Goal: Transaction & Acquisition: Book appointment/travel/reservation

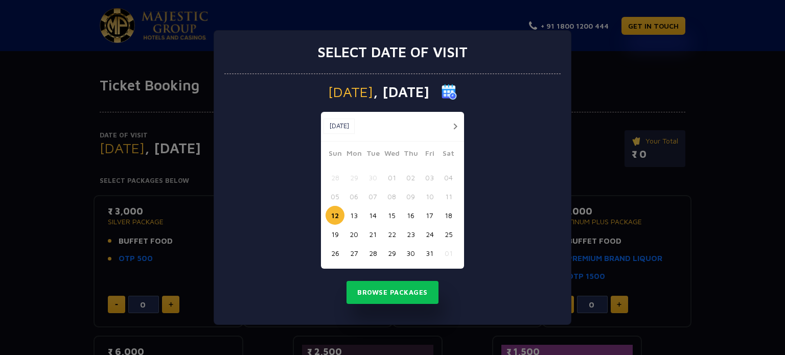
click at [353, 236] on button "20" at bounding box center [354, 234] width 19 height 19
click at [410, 296] on button "Browse Packages" at bounding box center [393, 293] width 92 height 24
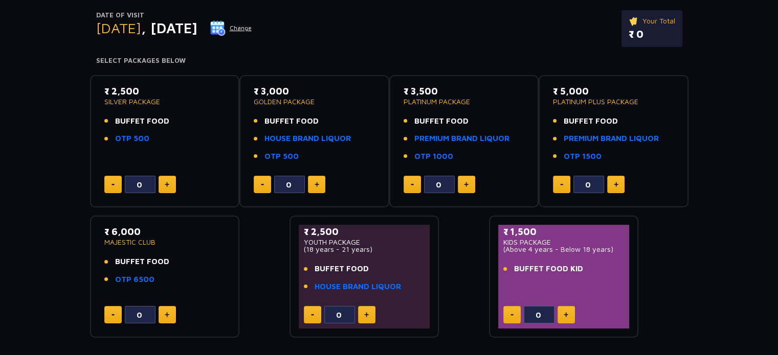
scroll to position [119, 0]
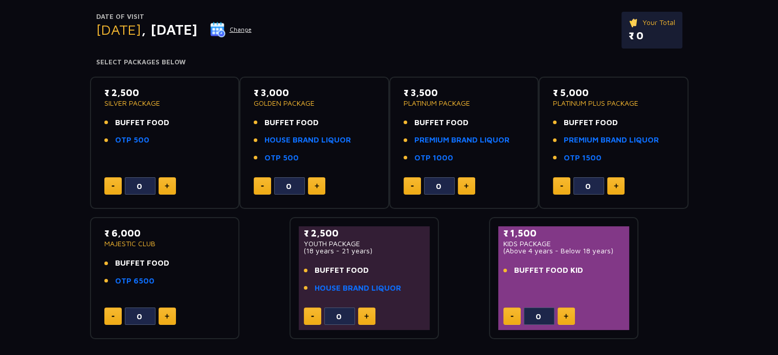
click at [252, 30] on button "Change" at bounding box center [231, 29] width 42 height 16
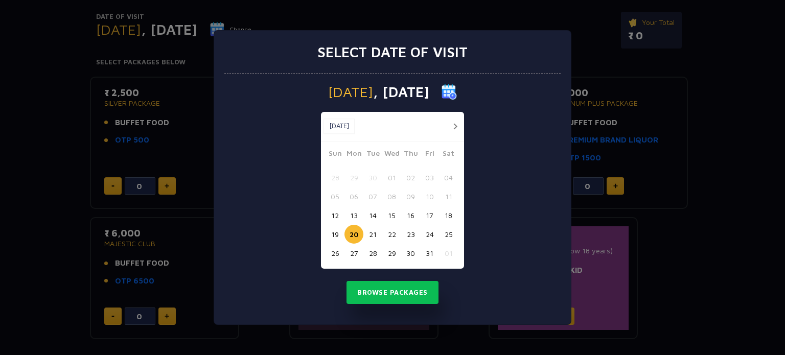
click at [351, 253] on button "27" at bounding box center [354, 253] width 19 height 19
click at [387, 255] on button "29" at bounding box center [391, 253] width 19 height 19
click at [391, 298] on button "Browse Packages" at bounding box center [393, 293] width 92 height 24
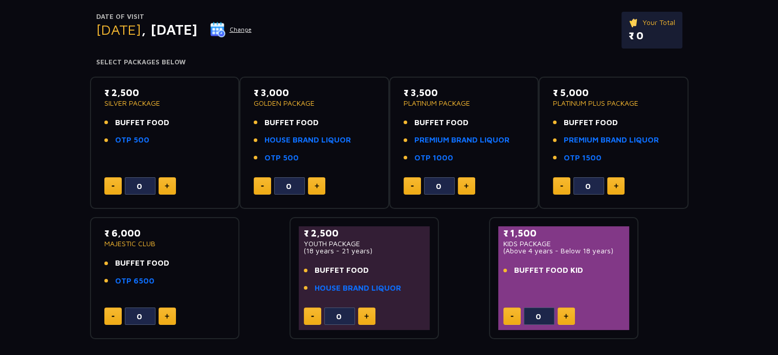
click at [225, 28] on img at bounding box center [217, 29] width 15 height 15
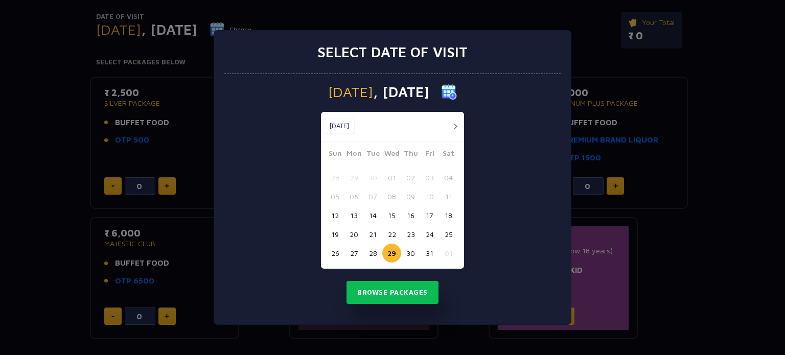
click at [334, 236] on button "19" at bounding box center [335, 234] width 19 height 19
click at [383, 302] on button "Browse Packages" at bounding box center [393, 293] width 92 height 24
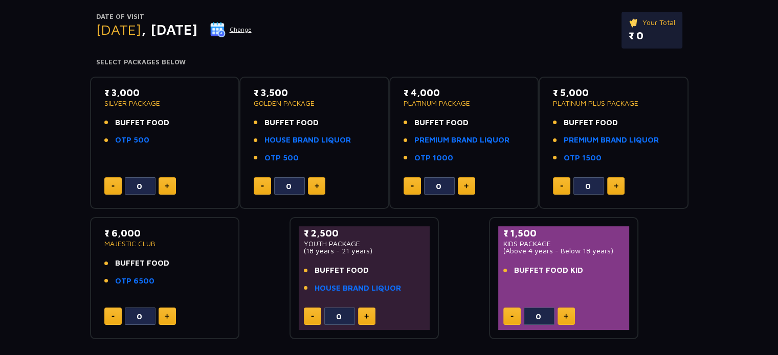
click at [252, 28] on button "Change" at bounding box center [231, 29] width 42 height 16
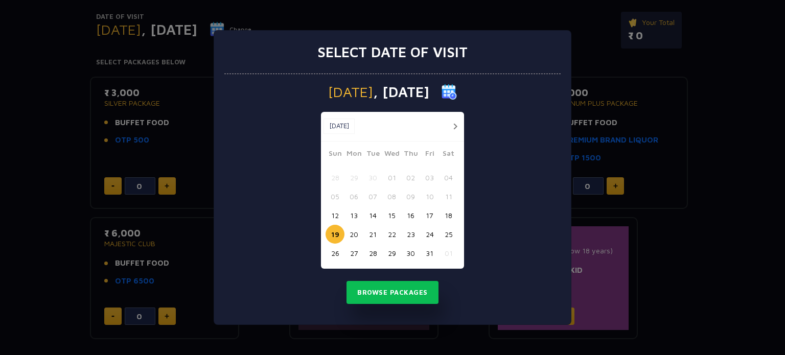
click at [55, 132] on div "Select date of visit Sunday , 19 Oct 2025 Oct, 2025 Oct, 2025 Sun Mon Tue Wed T…" at bounding box center [392, 177] width 785 height 355
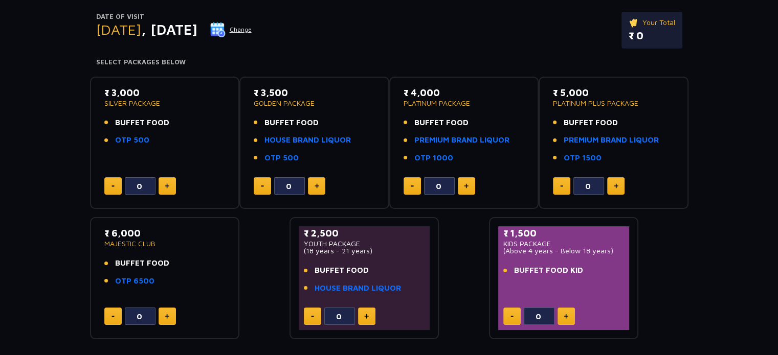
click at [252, 30] on button "Change" at bounding box center [231, 29] width 42 height 16
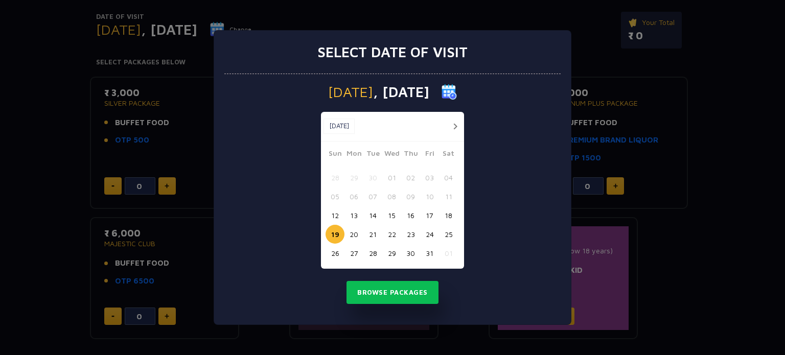
click at [356, 235] on button "20" at bounding box center [354, 234] width 19 height 19
click at [386, 294] on button "Browse Packages" at bounding box center [393, 293] width 92 height 24
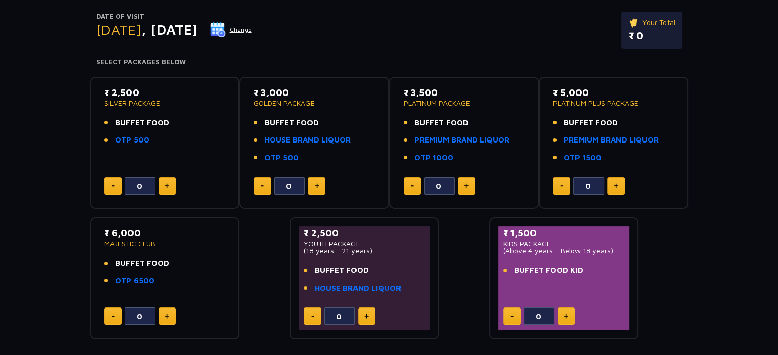
click at [225, 29] on img at bounding box center [217, 29] width 15 height 15
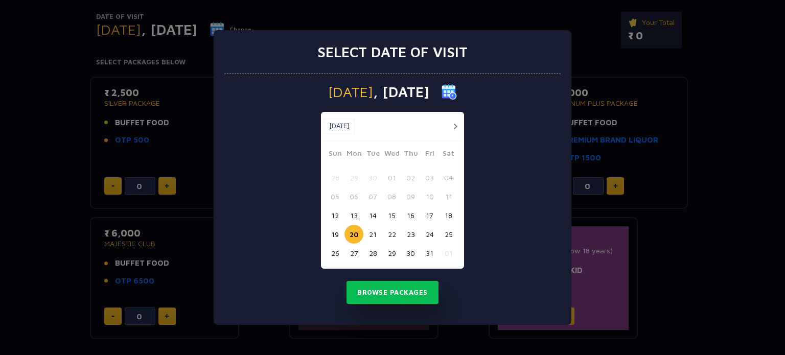
click at [371, 238] on button "21" at bounding box center [372, 234] width 19 height 19
click at [411, 290] on button "Browse Packages" at bounding box center [393, 293] width 92 height 24
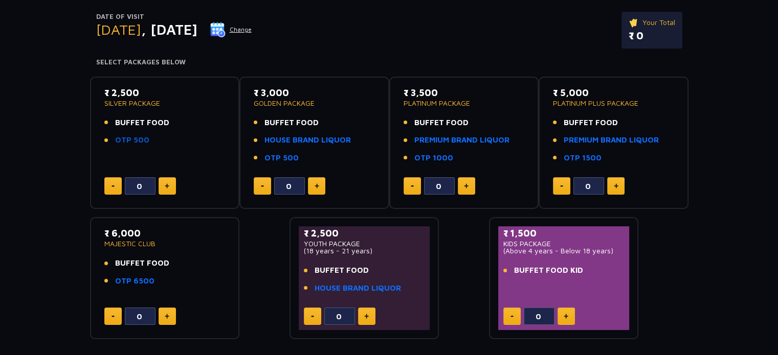
click at [138, 144] on link "OTP 500" at bounding box center [132, 140] width 34 height 12
